Goal: Register for event/course

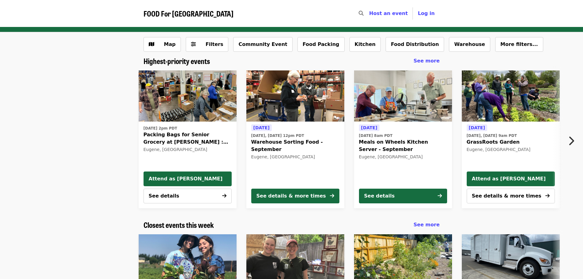
click at [288, 140] on span "GrassRoots Garden" at bounding box center [511, 141] width 88 height 7
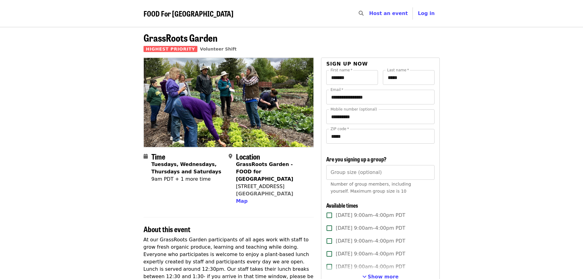
scroll to position [31, 0]
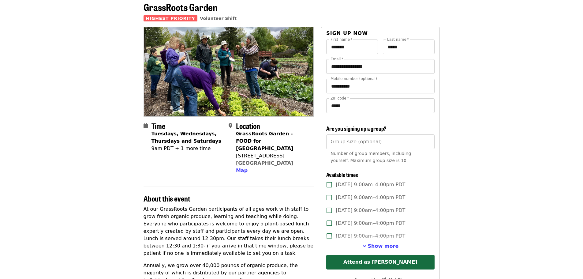
click at [288, 249] on button "Show more" at bounding box center [380, 245] width 36 height 7
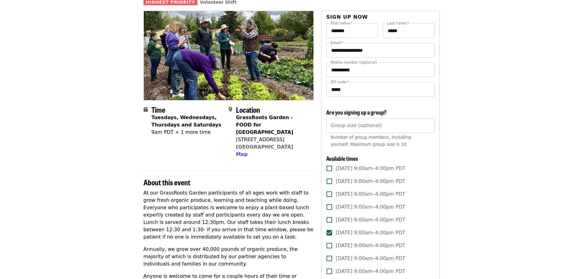
scroll to position [61, 0]
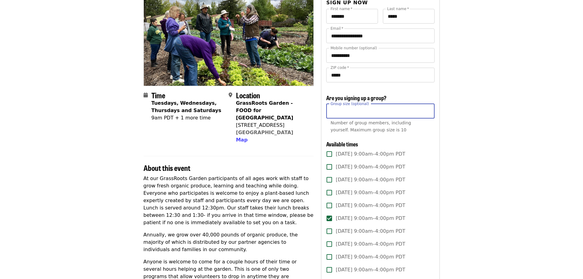
click at [288, 114] on input "Group size (optional)" at bounding box center [380, 111] width 108 height 15
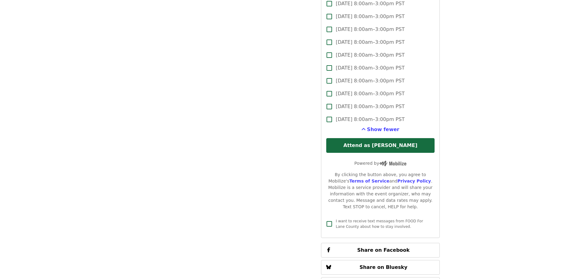
scroll to position [1683, 0]
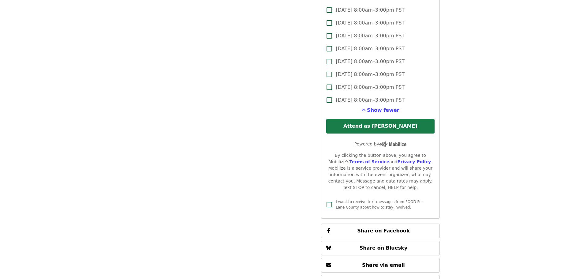
type input "*"
click at [288, 123] on button "Attend as [PERSON_NAME]" at bounding box center [380, 126] width 108 height 15
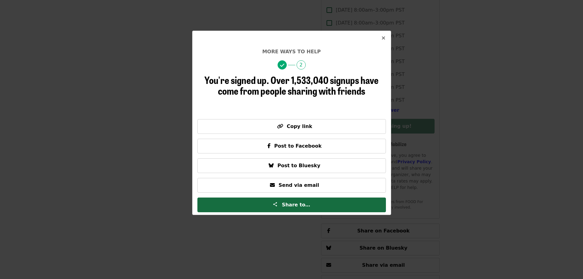
click at [288, 39] on icon "times icon" at bounding box center [384, 38] width 4 height 6
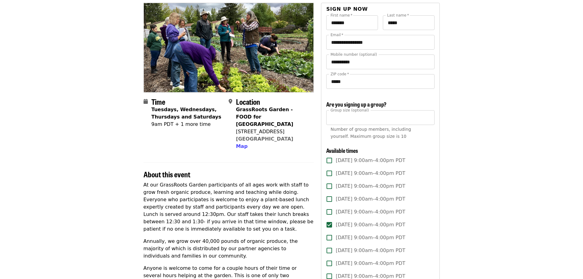
scroll to position [0, 0]
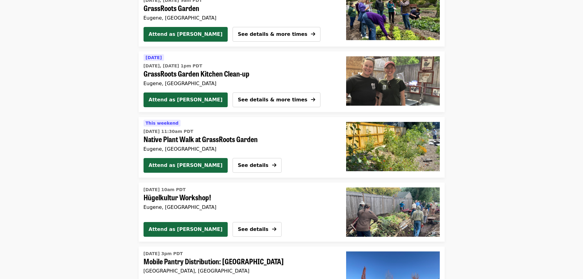
scroll to position [704, 0]
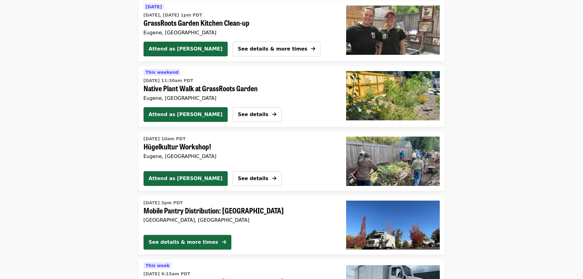
click at [151, 147] on span "Hügelkultur Workshop!" at bounding box center [238, 146] width 188 height 9
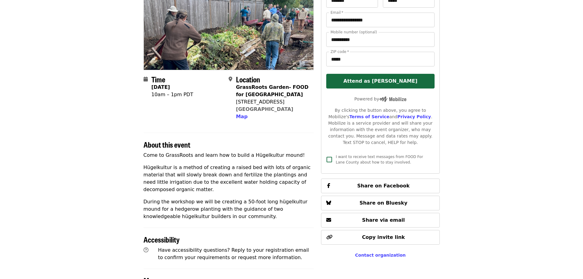
scroll to position [214, 0]
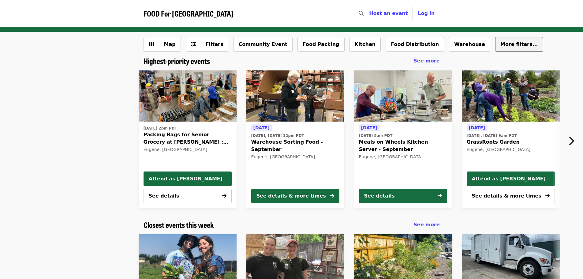
click at [288, 44] on span "More filters..." at bounding box center [519, 44] width 38 height 6
